Goal: Information Seeking & Learning: Learn about a topic

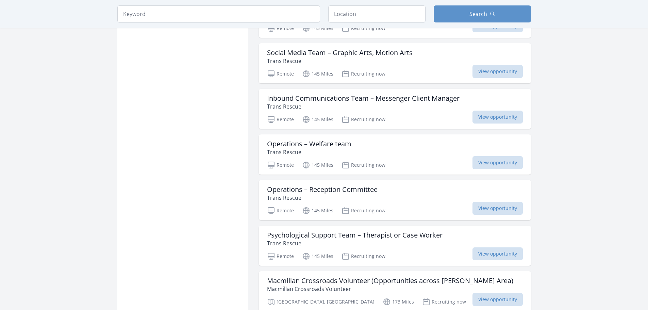
scroll to position [714, 0]
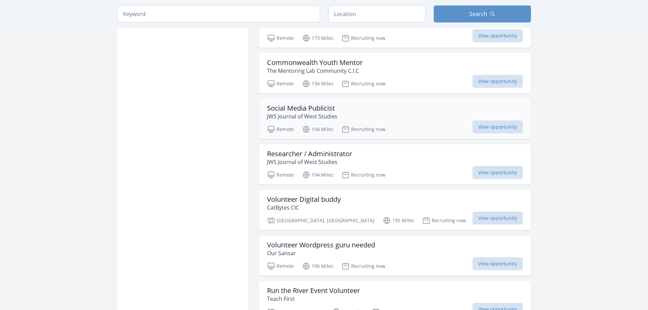
scroll to position [1156, 0]
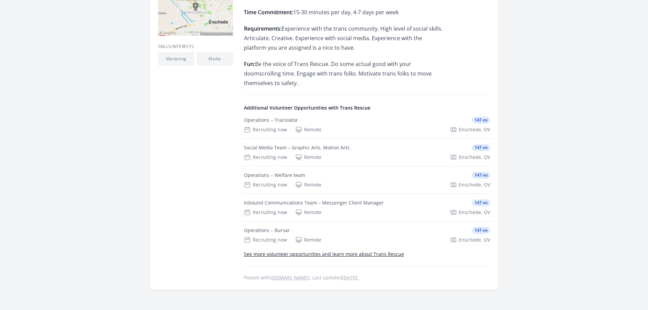
scroll to position [306, 0]
